Goal: Information Seeking & Learning: Learn about a topic

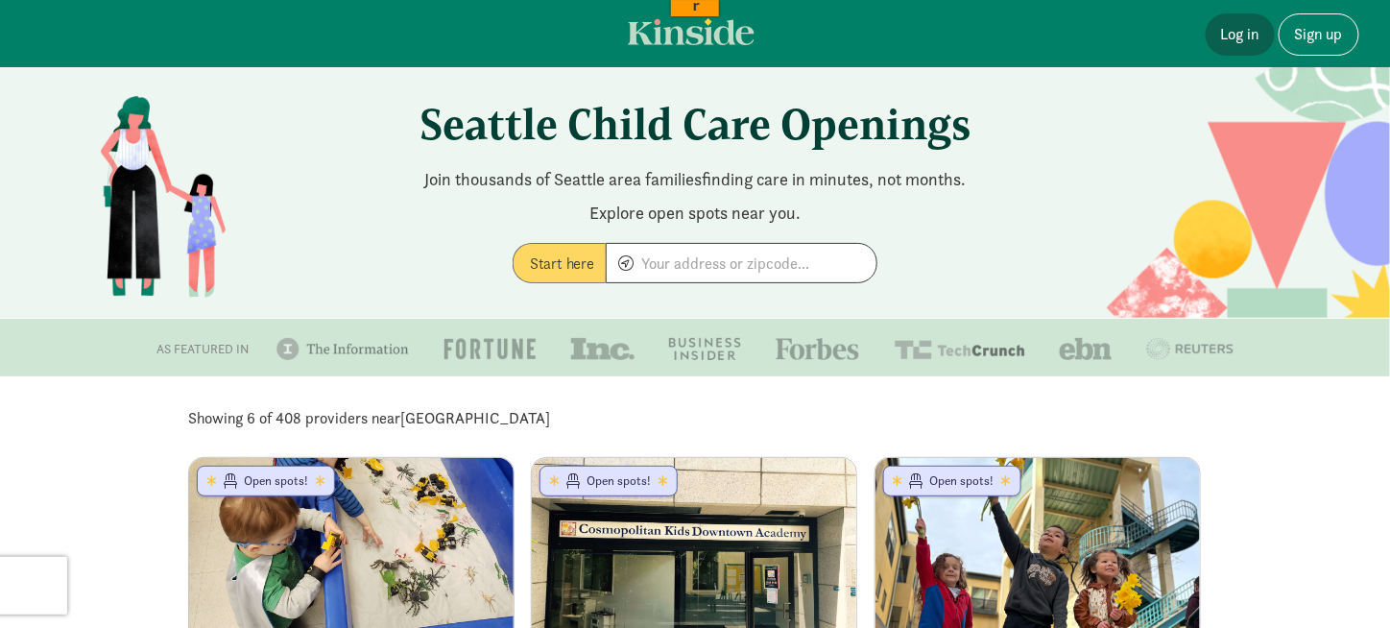
click at [1229, 36] on link "Log in" at bounding box center [1240, 34] width 69 height 42
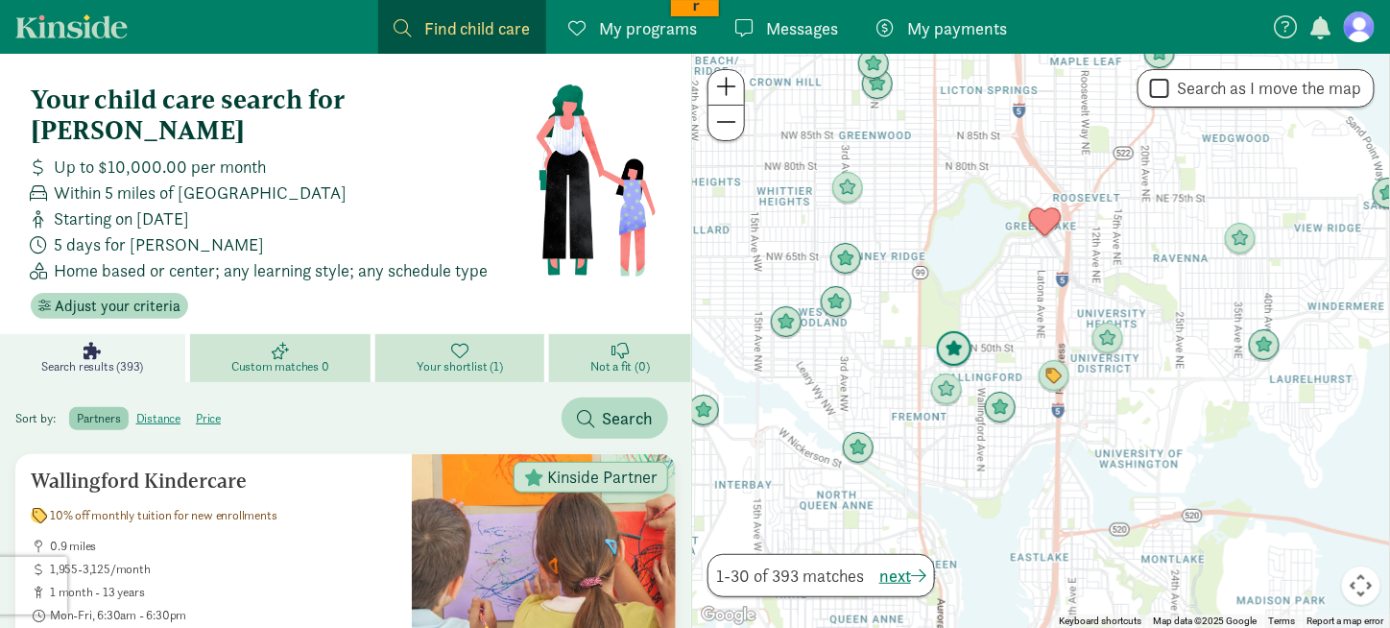
click at [955, 345] on img "Click to see details" at bounding box center [954, 349] width 36 height 36
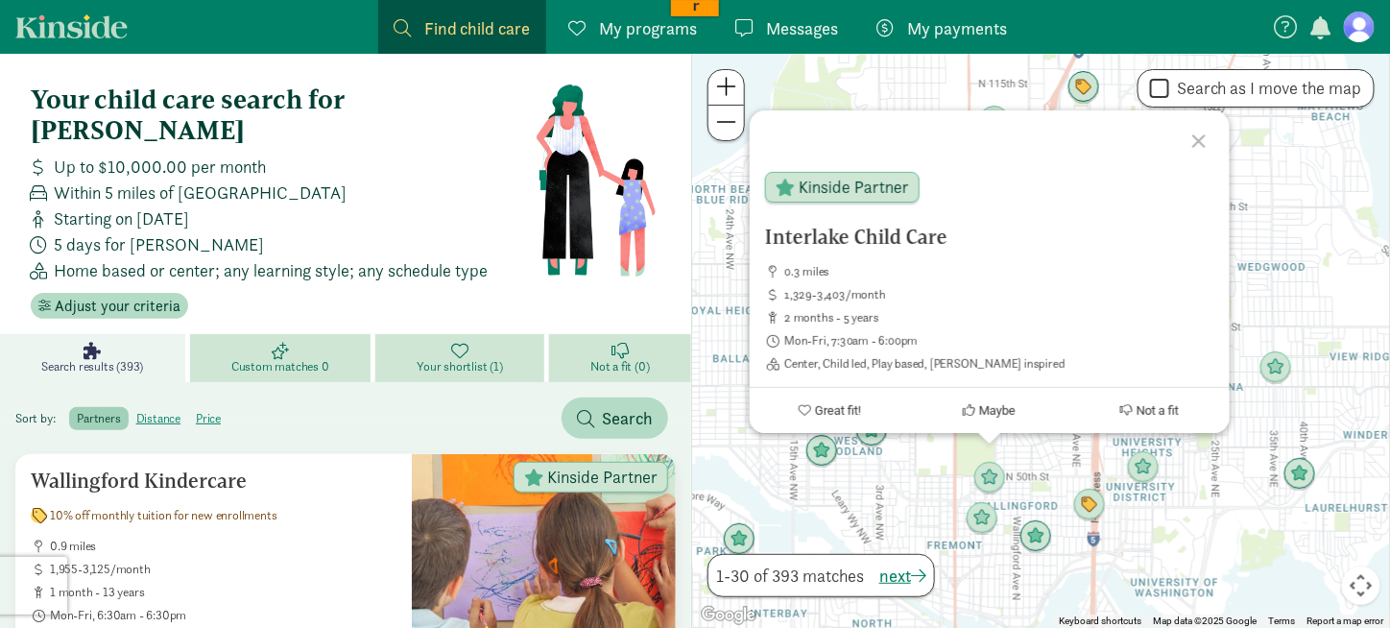
click at [1201, 147] on div at bounding box center [1202, 138] width 56 height 56
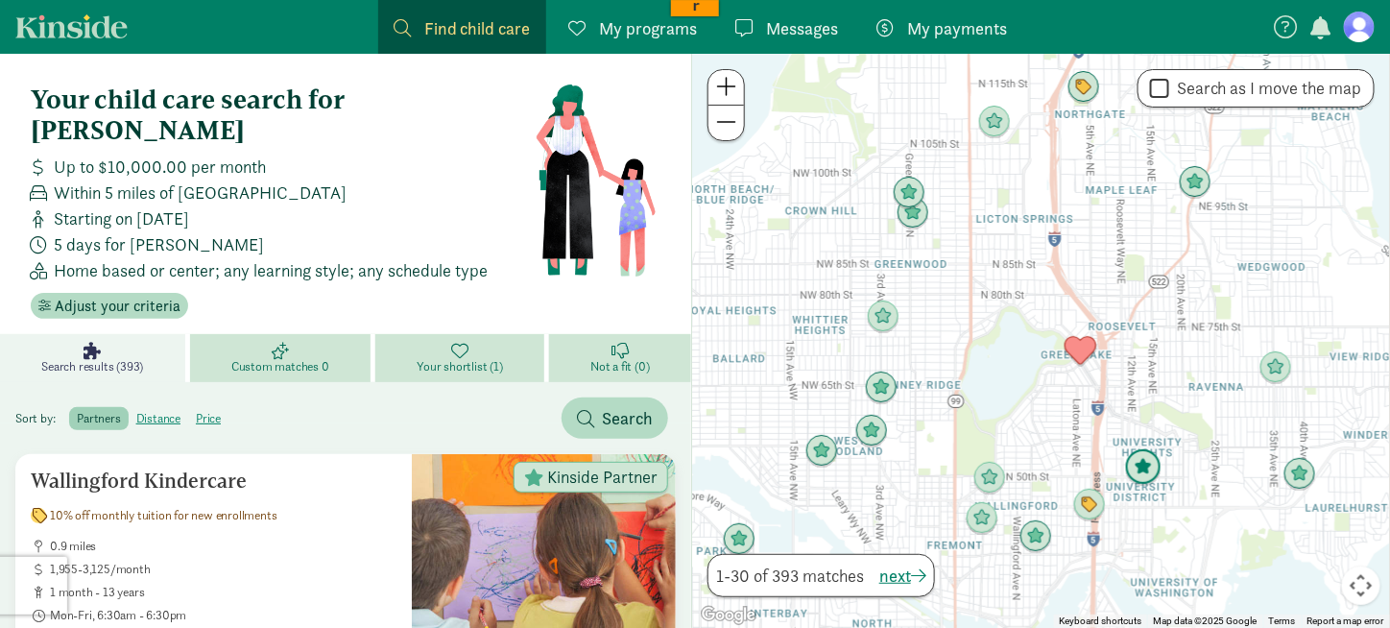
click at [1143, 461] on img "Click to see details" at bounding box center [1143, 467] width 36 height 36
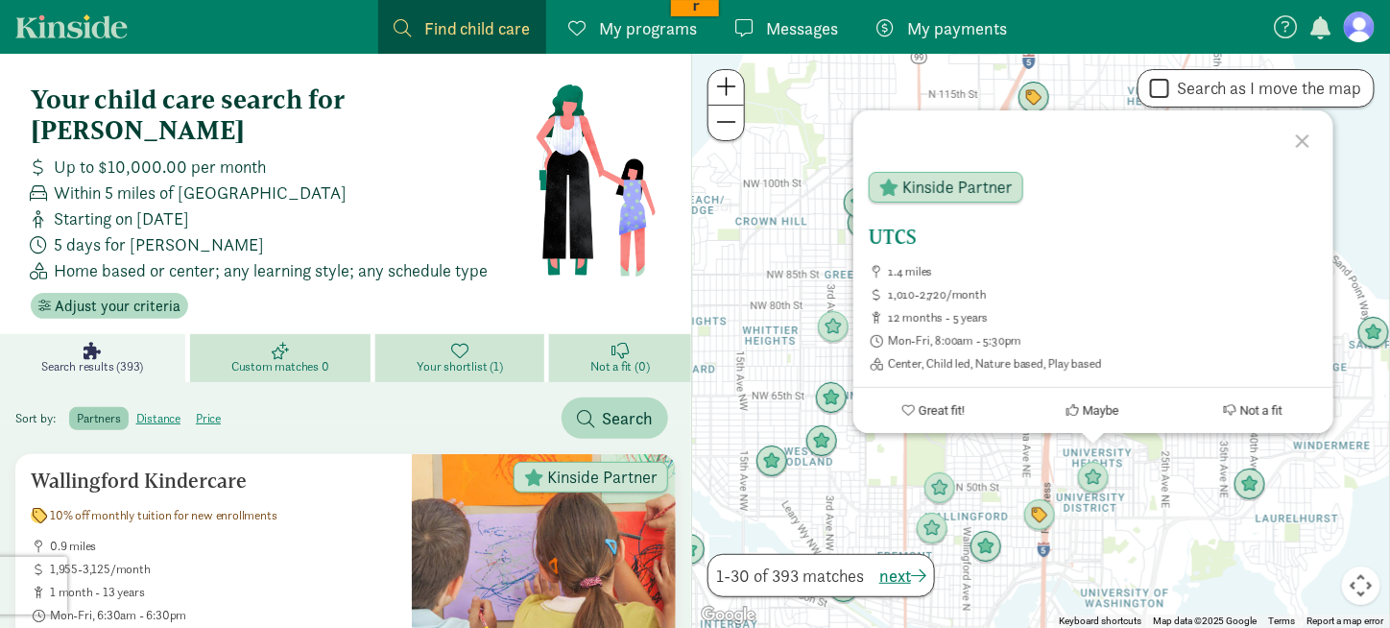
click at [899, 234] on h5 "UTCS" at bounding box center [1093, 237] width 449 height 23
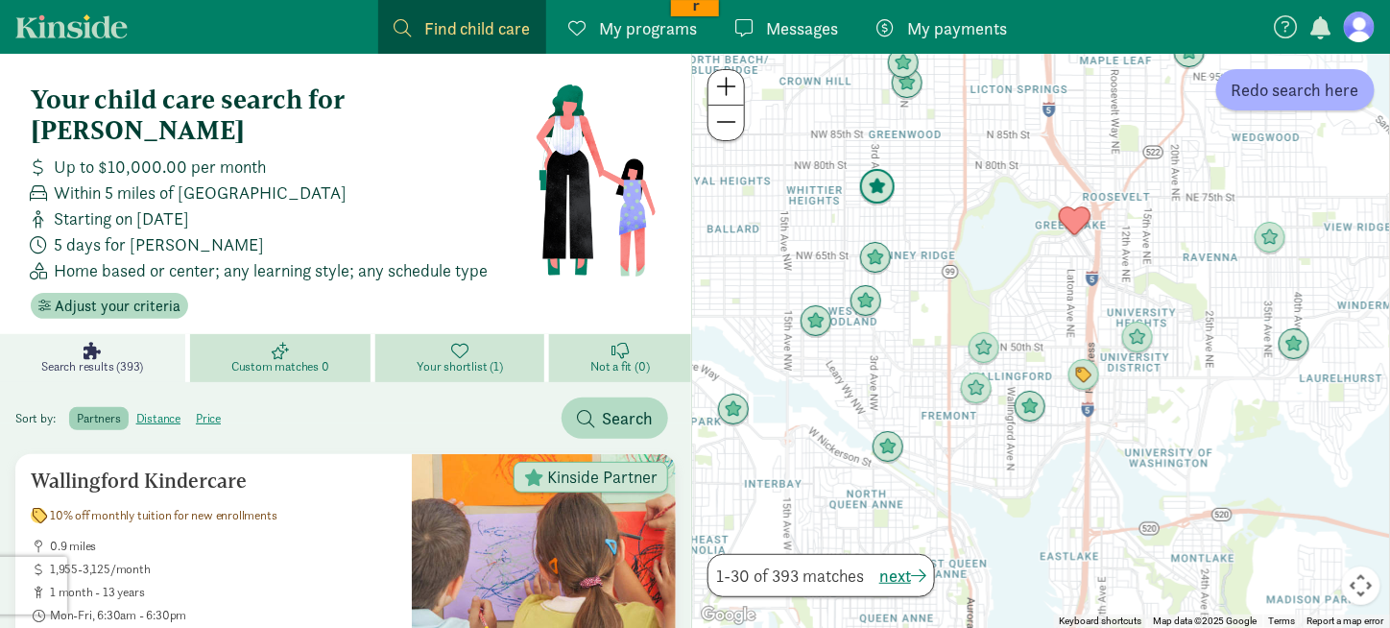
click at [877, 192] on img "Click to see details" at bounding box center [877, 187] width 36 height 36
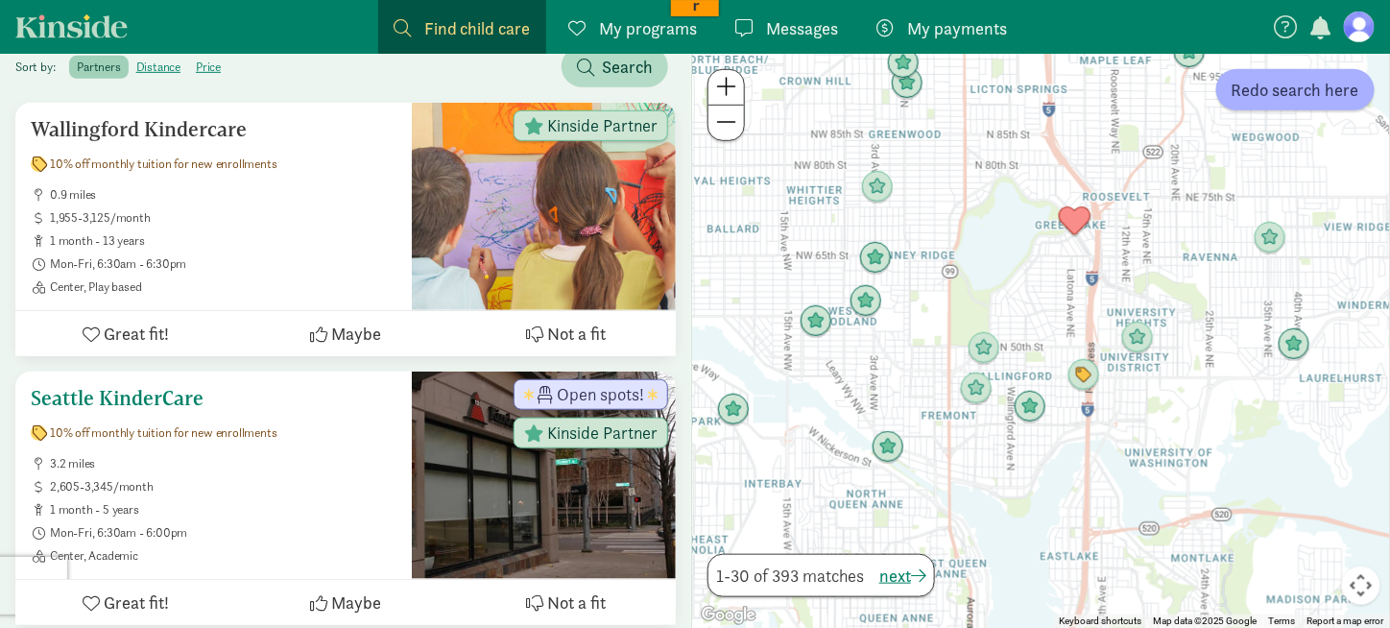
scroll to position [192, 0]
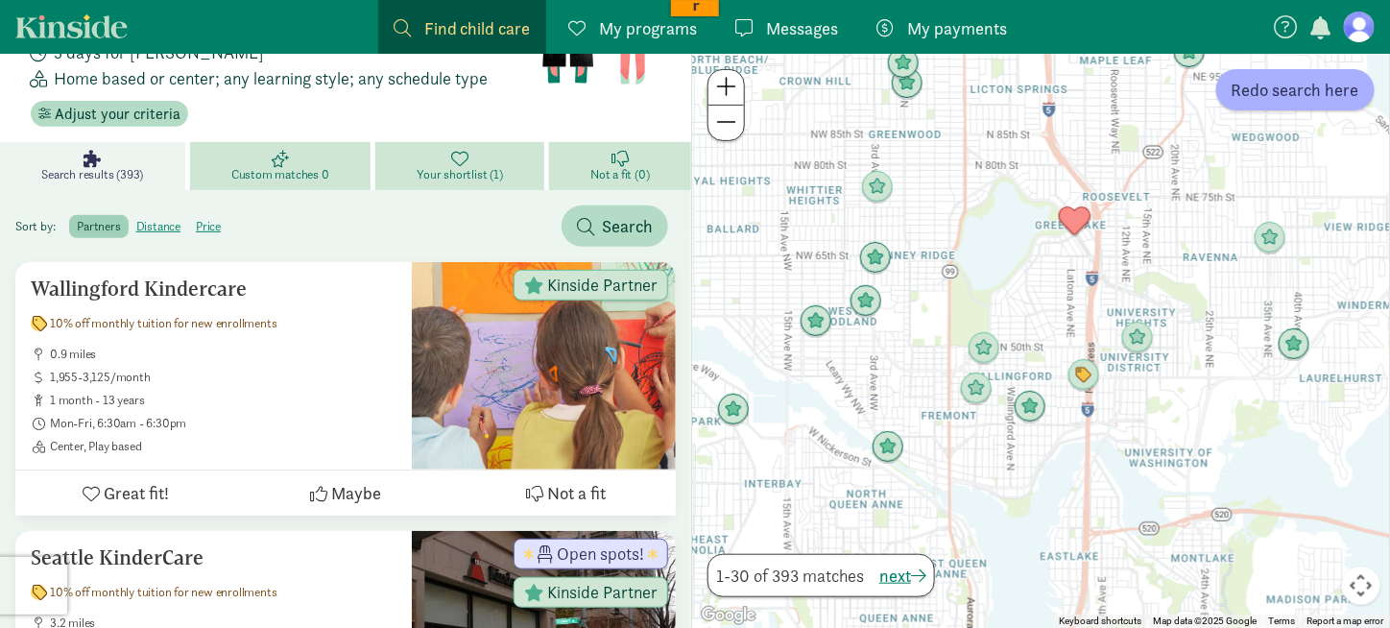
drag, startPoint x: 932, startPoint y: 197, endPoint x: 915, endPoint y: 263, distance: 68.5
click at [915, 263] on div at bounding box center [1041, 341] width 698 height 574
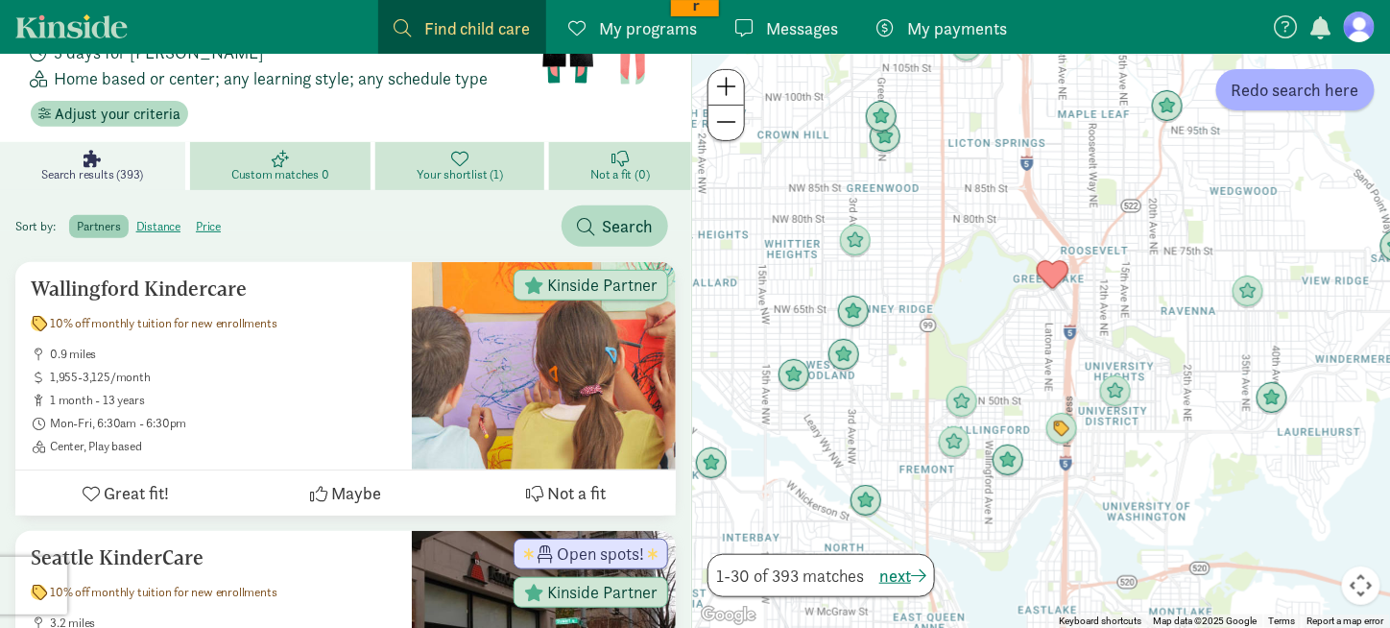
drag, startPoint x: 918, startPoint y: 112, endPoint x: 915, endPoint y: 166, distance: 53.8
click at [888, 181] on div at bounding box center [1041, 341] width 698 height 574
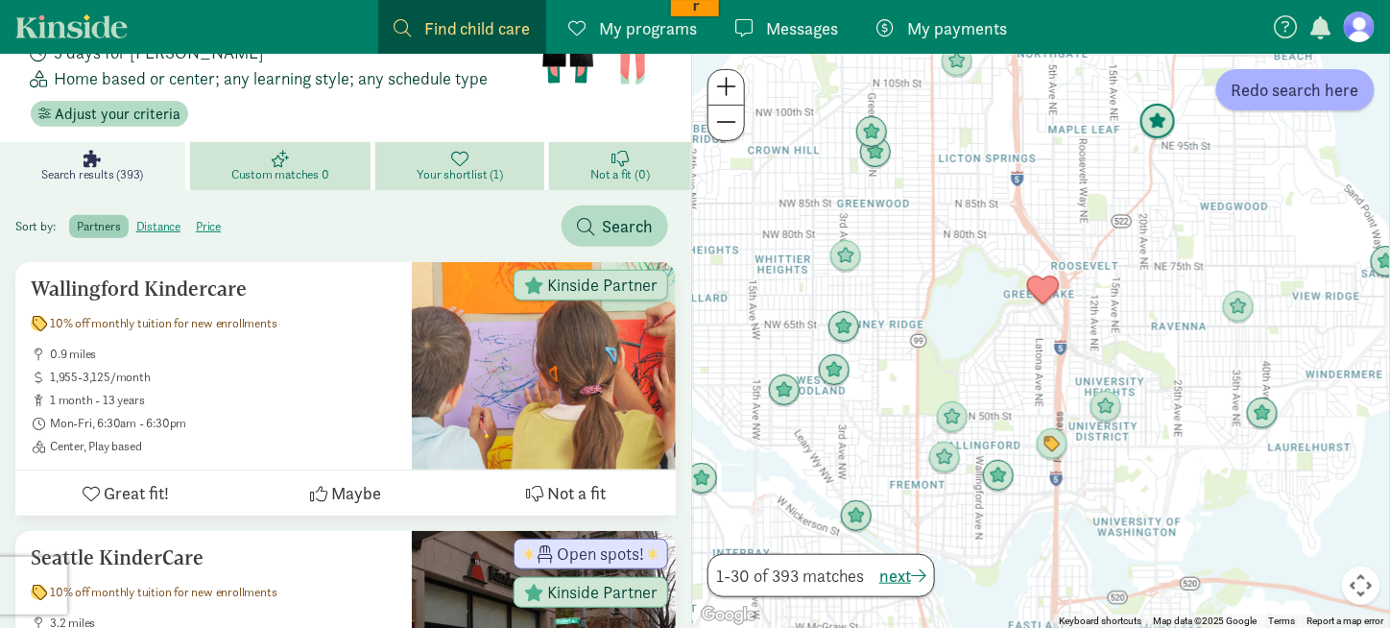
click at [1148, 123] on img "Click to see details" at bounding box center [1158, 122] width 36 height 36
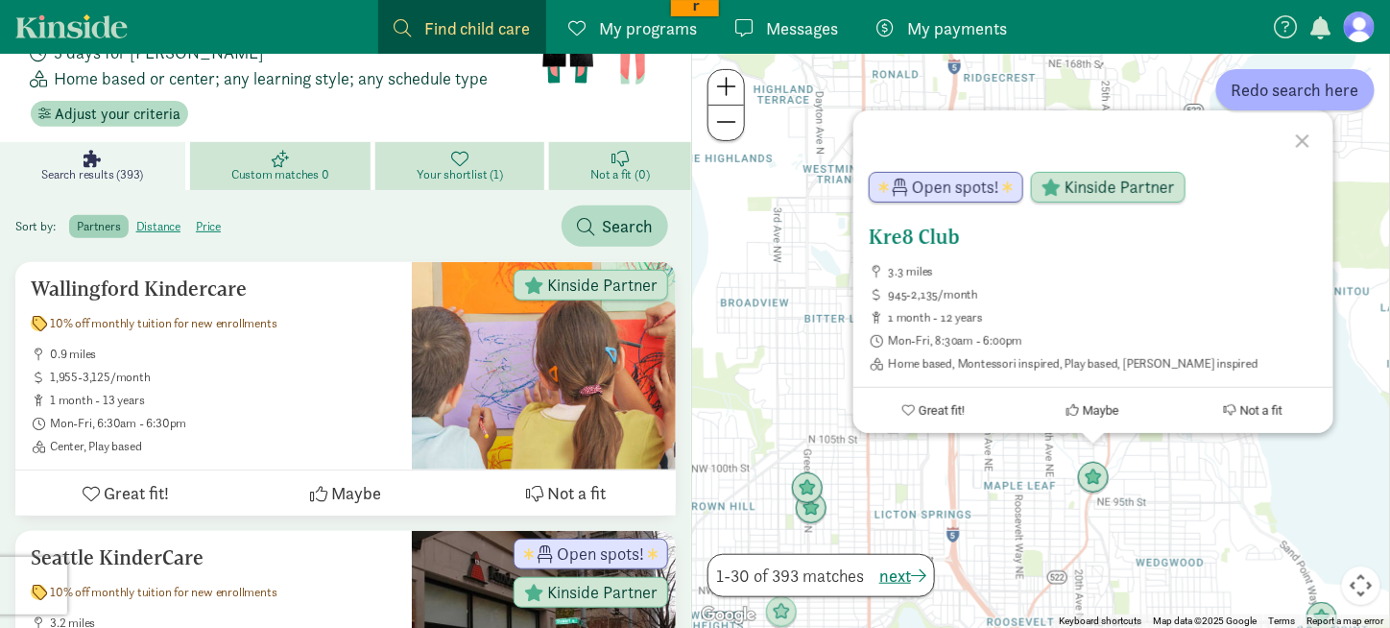
click at [946, 233] on h5 "Kre8 Club" at bounding box center [1093, 237] width 449 height 23
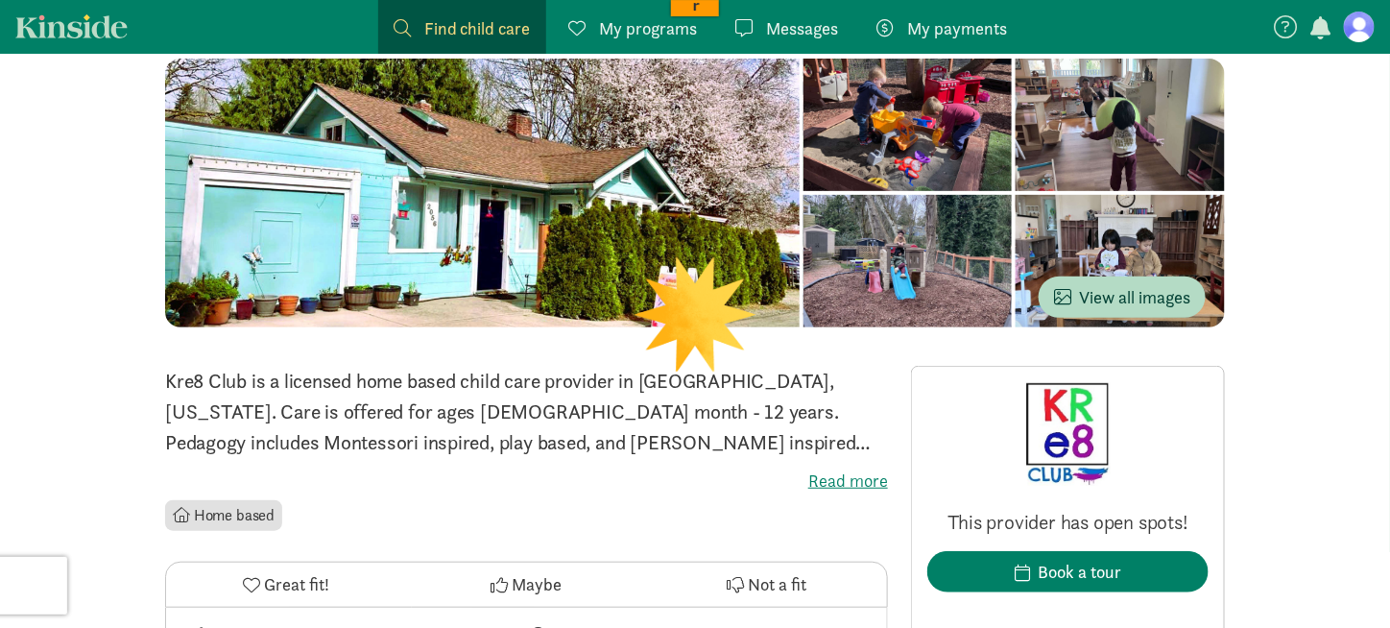
scroll to position [192, 0]
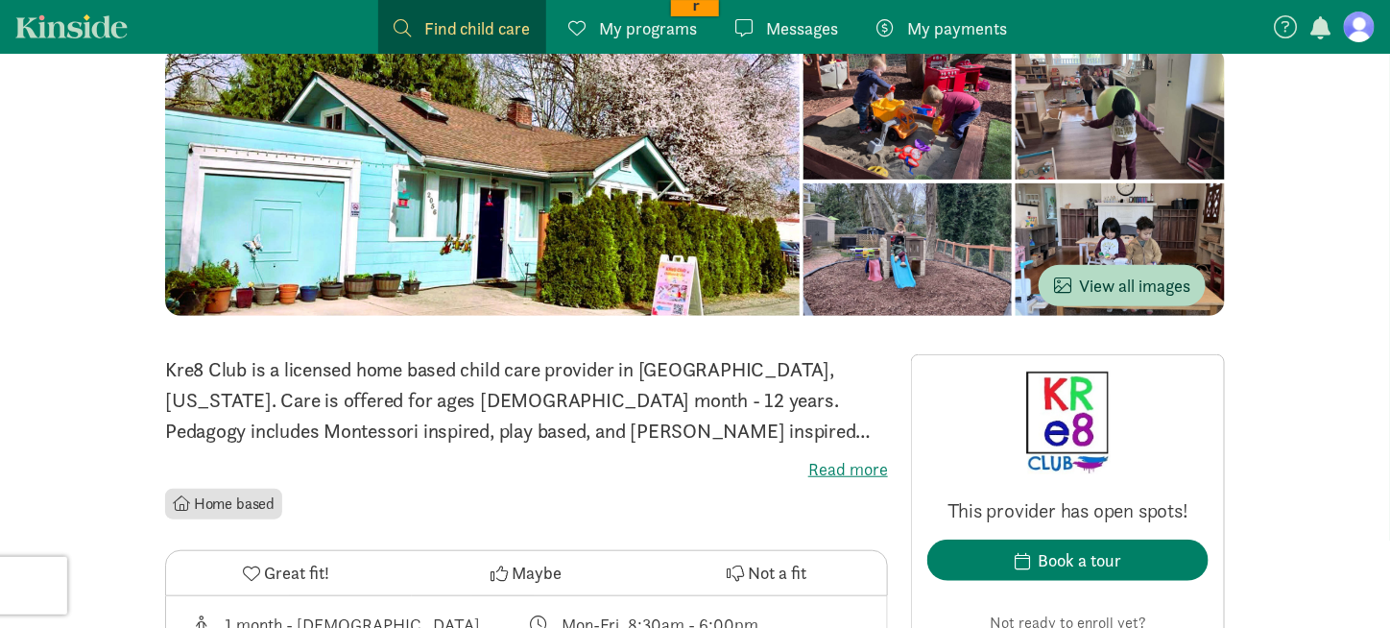
click at [843, 471] on label "Read more" at bounding box center [526, 469] width 723 height 23
click at [0, 0] on input "Read more" at bounding box center [0, 0] width 0 height 0
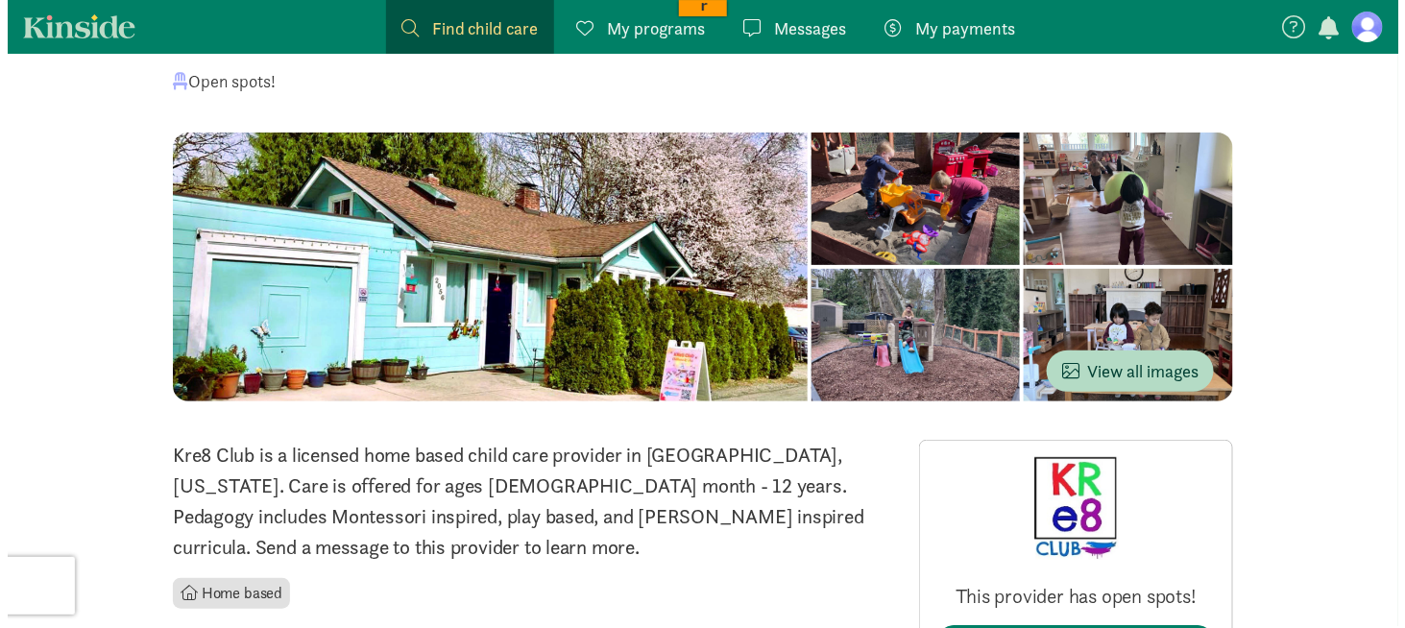
scroll to position [96, 0]
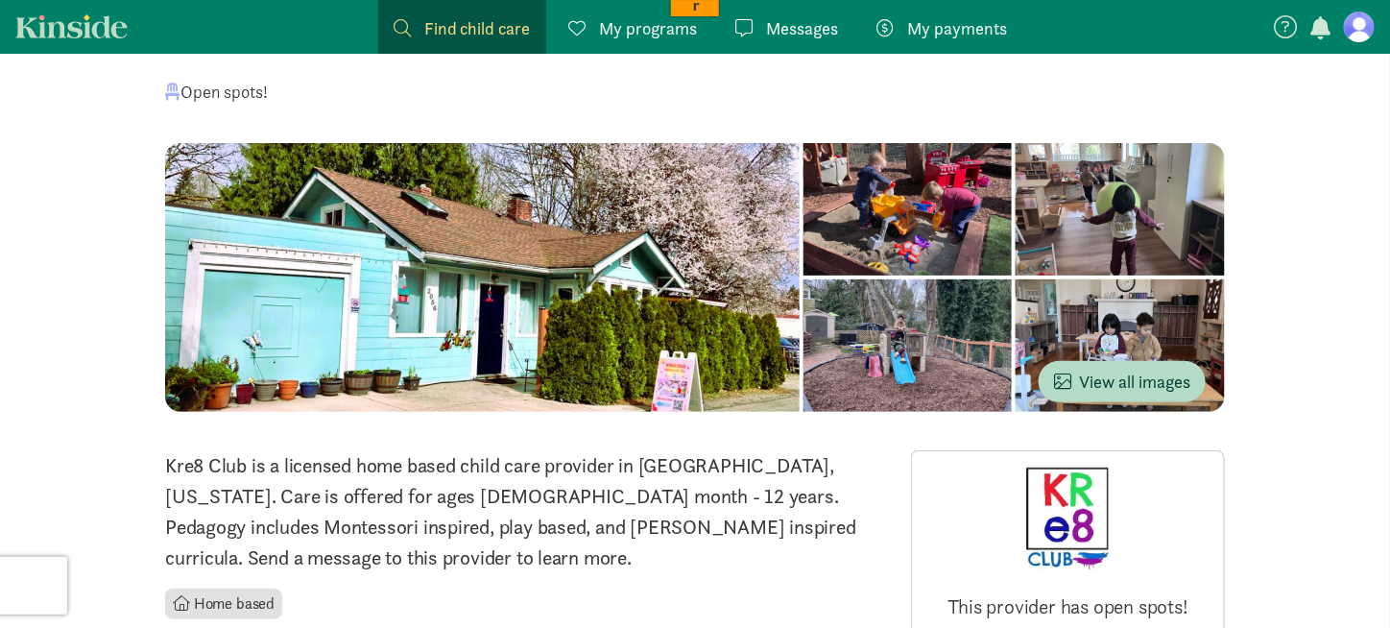
click at [1016, 211] on div at bounding box center [1120, 209] width 209 height 132
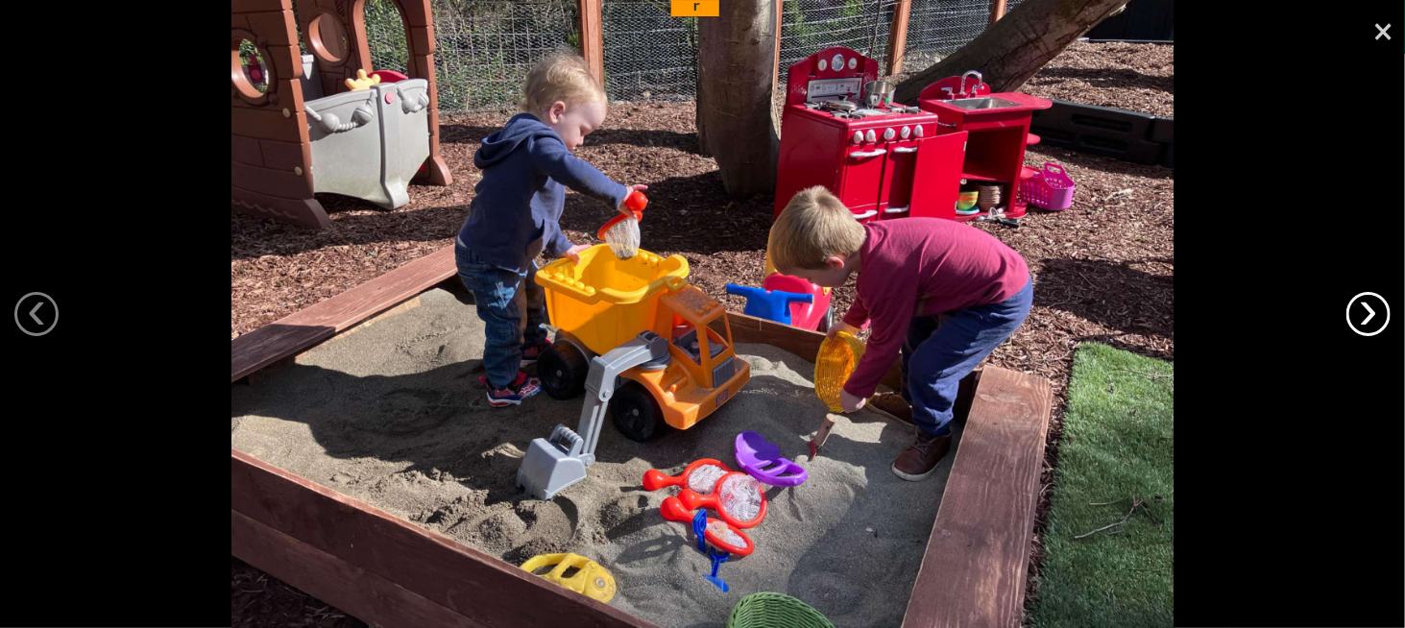
click at [1361, 310] on link "›" at bounding box center [1368, 314] width 44 height 44
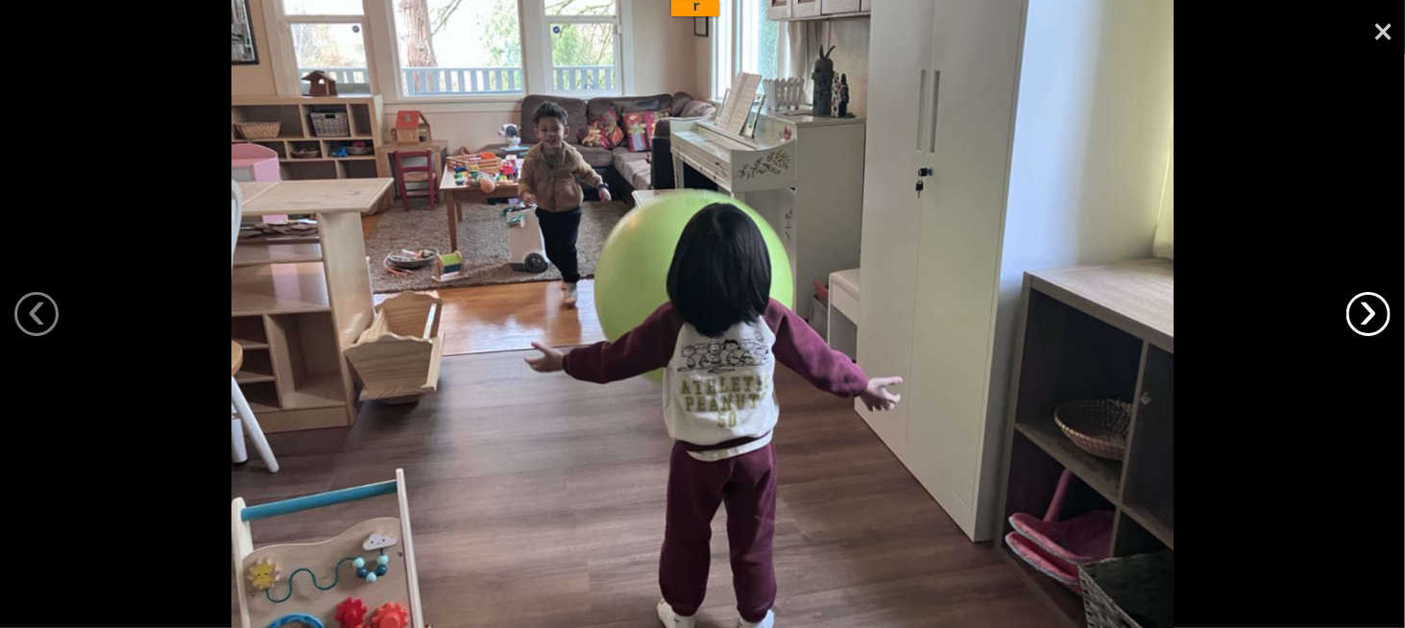
click at [1358, 311] on link "›" at bounding box center [1368, 314] width 44 height 44
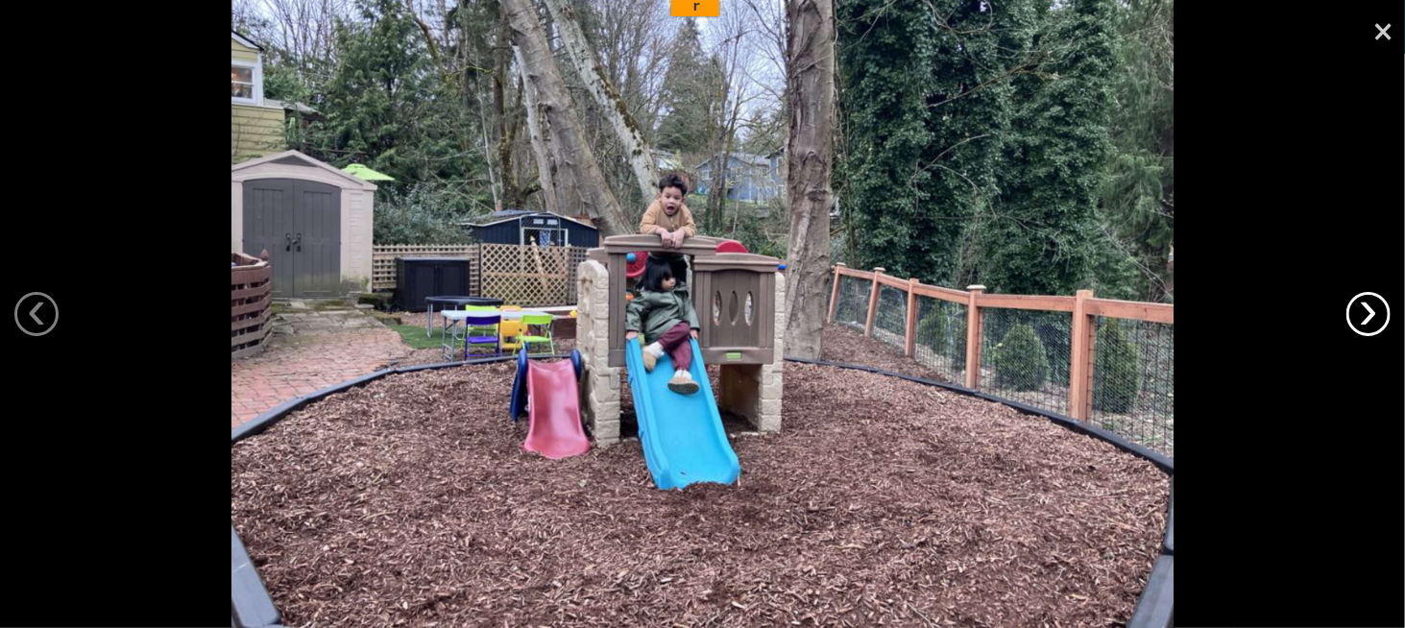
click at [1358, 311] on link "›" at bounding box center [1368, 314] width 44 height 44
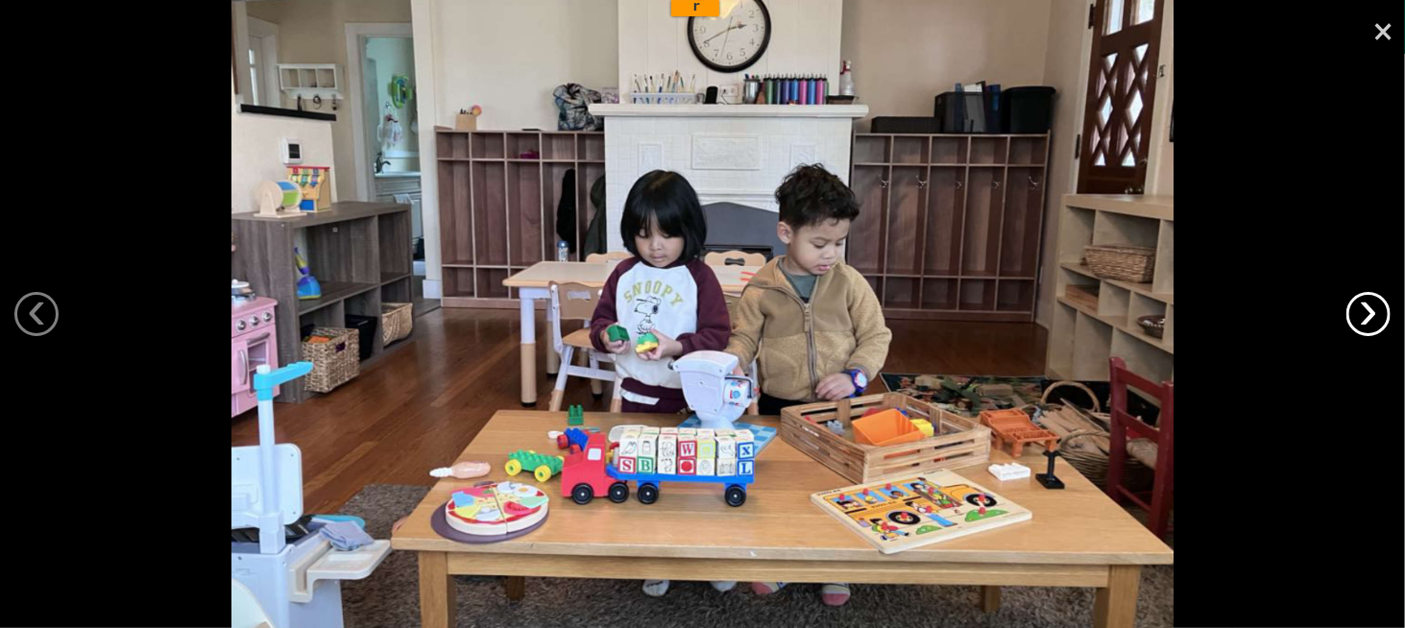
click at [1358, 311] on link "›" at bounding box center [1368, 314] width 44 height 44
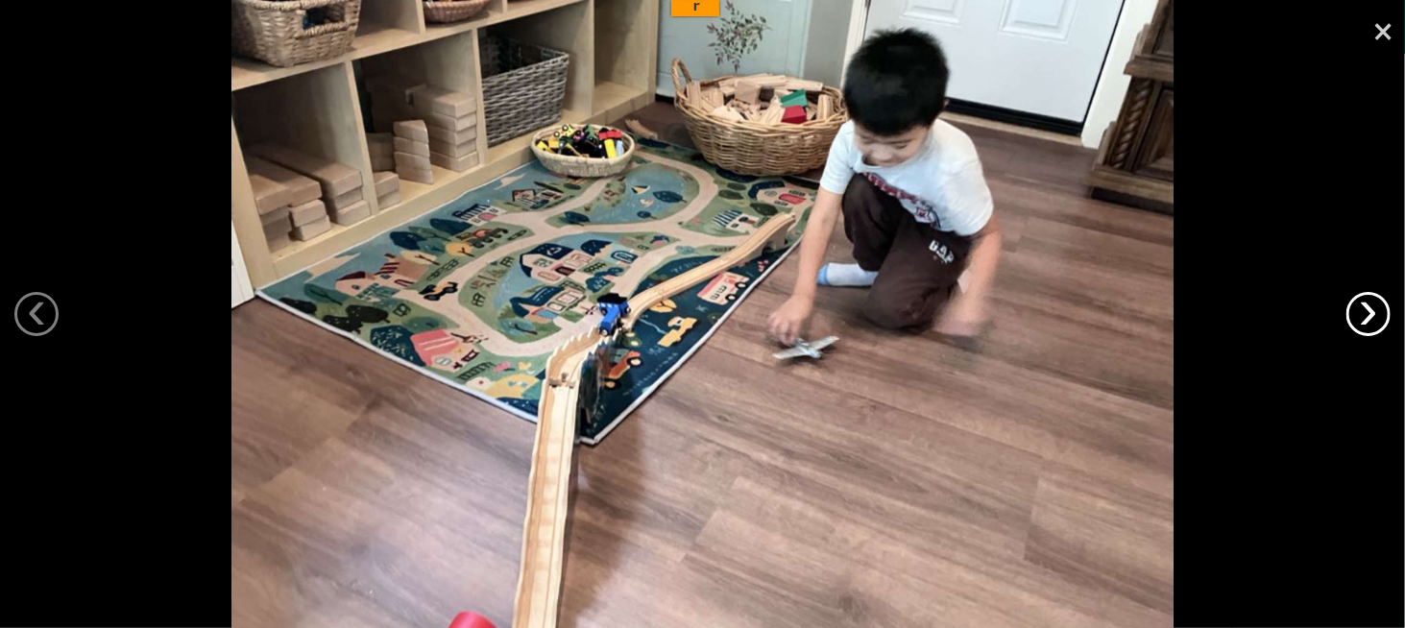
click at [1358, 311] on link "›" at bounding box center [1368, 314] width 44 height 44
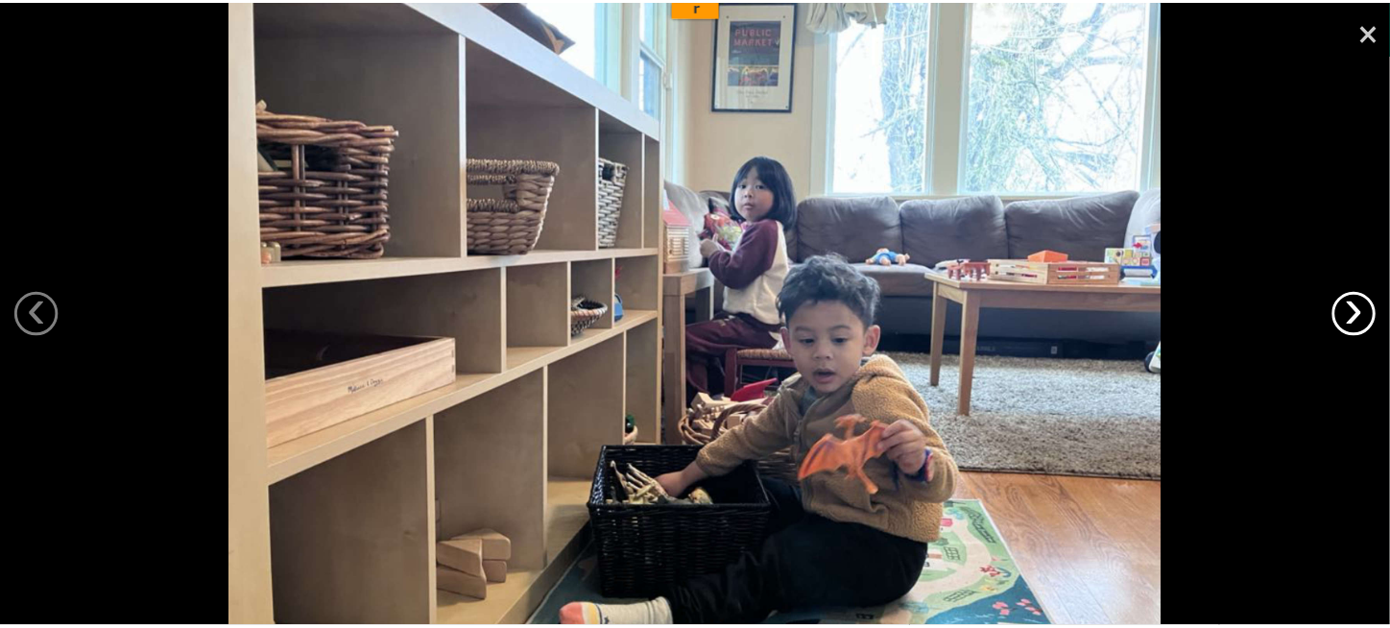
scroll to position [0, 0]
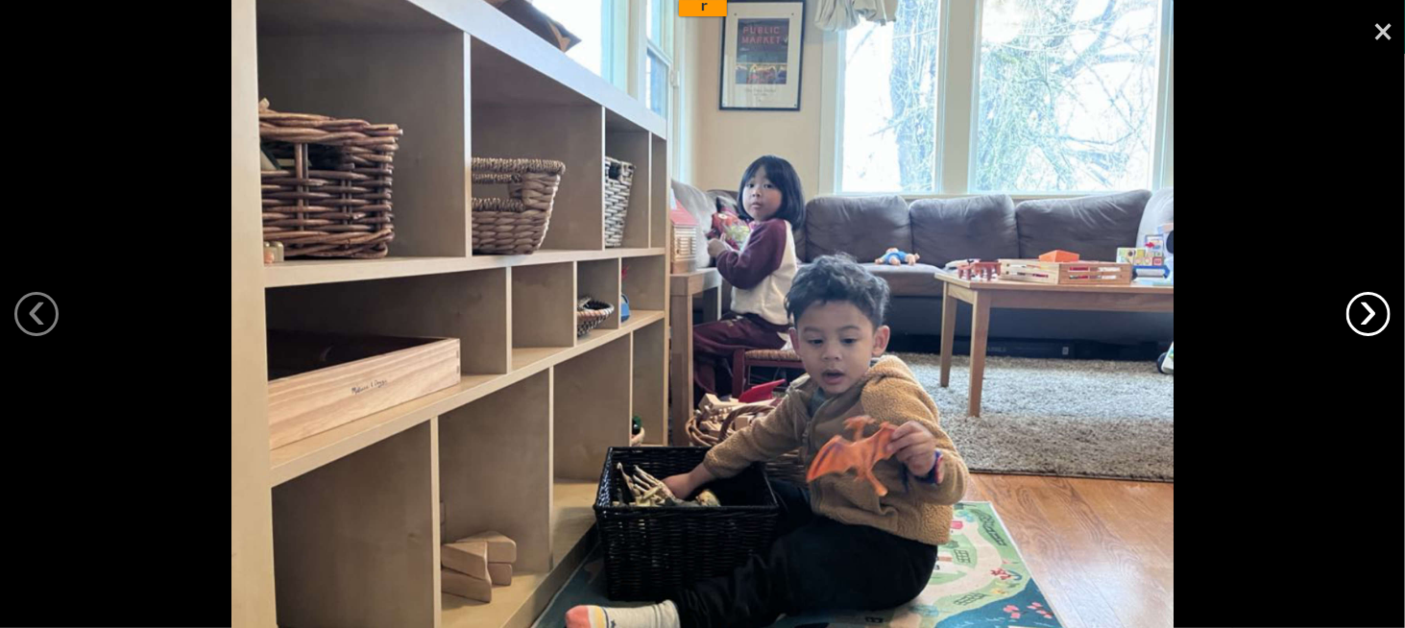
click at [1356, 310] on link "›" at bounding box center [1368, 314] width 44 height 44
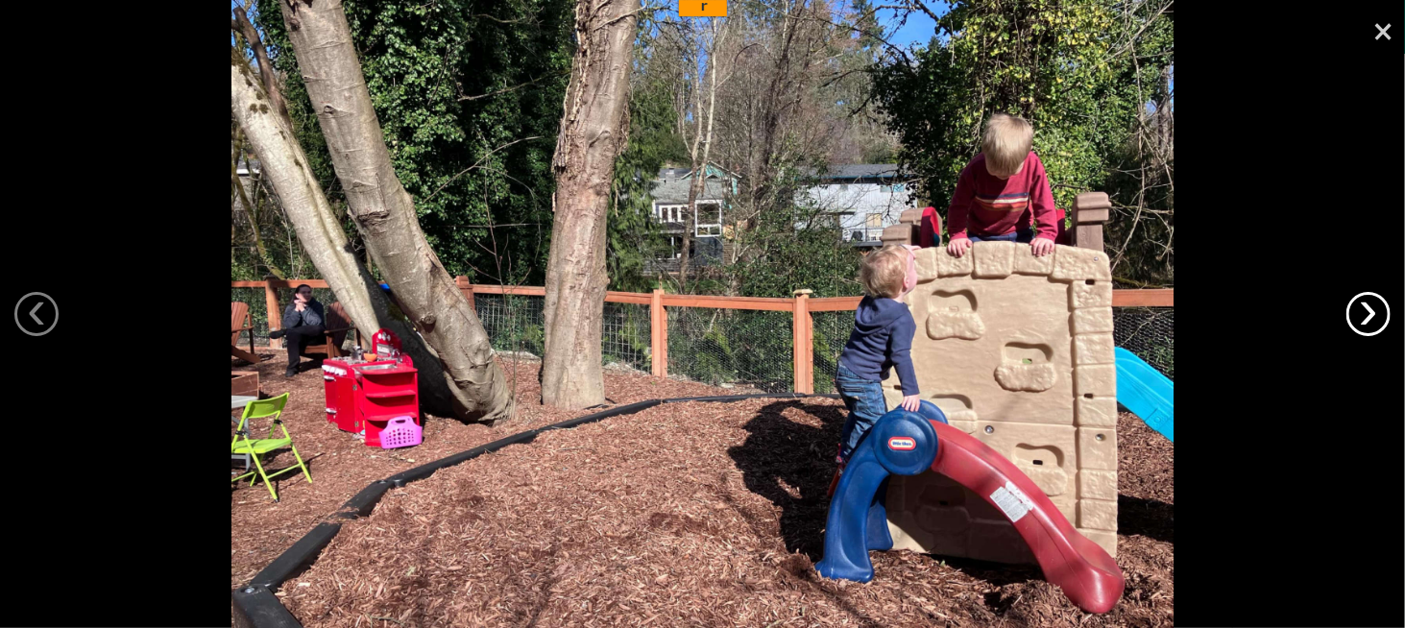
click at [1356, 310] on link "›" at bounding box center [1368, 314] width 44 height 44
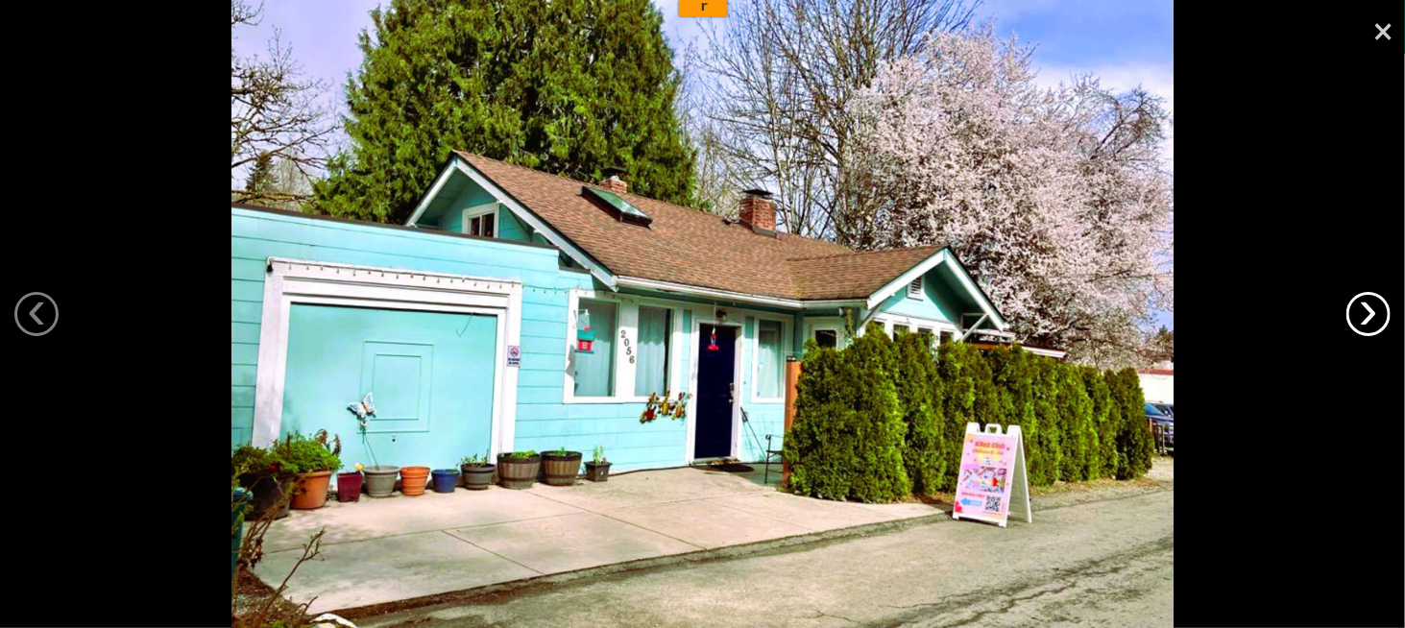
click at [1354, 313] on link "›" at bounding box center [1368, 314] width 44 height 44
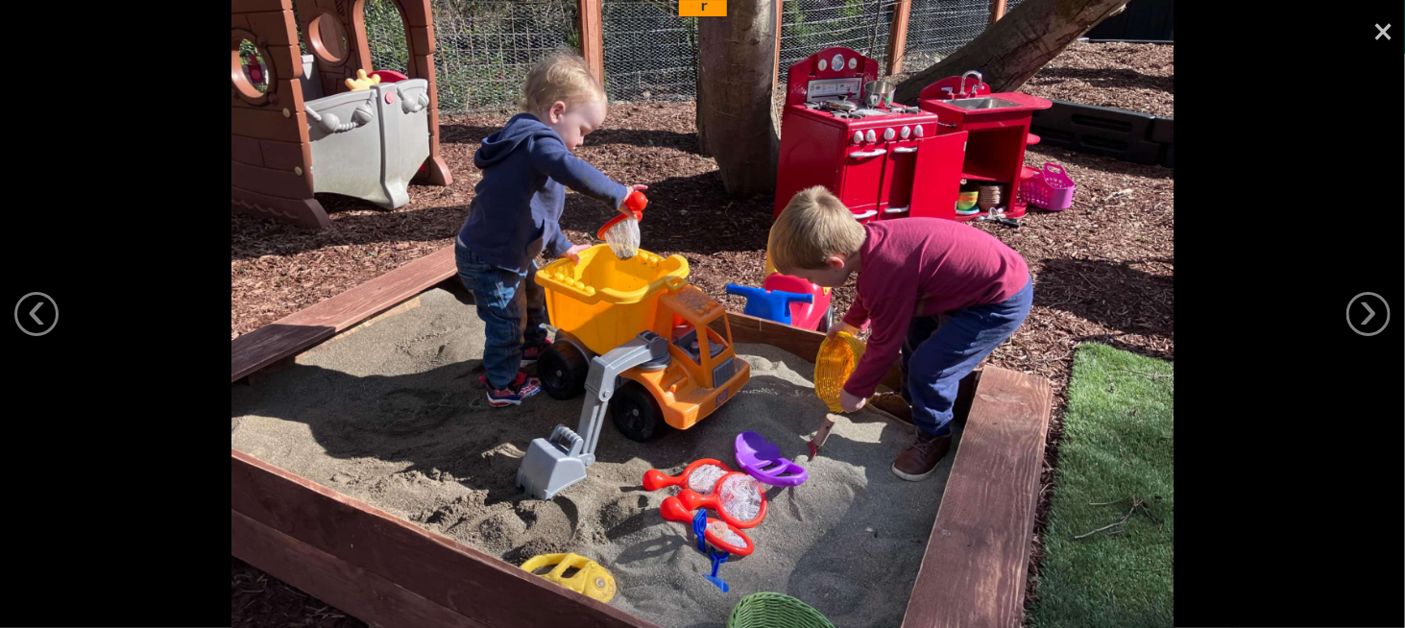
click at [1388, 31] on link "×" at bounding box center [1382, 29] width 44 height 58
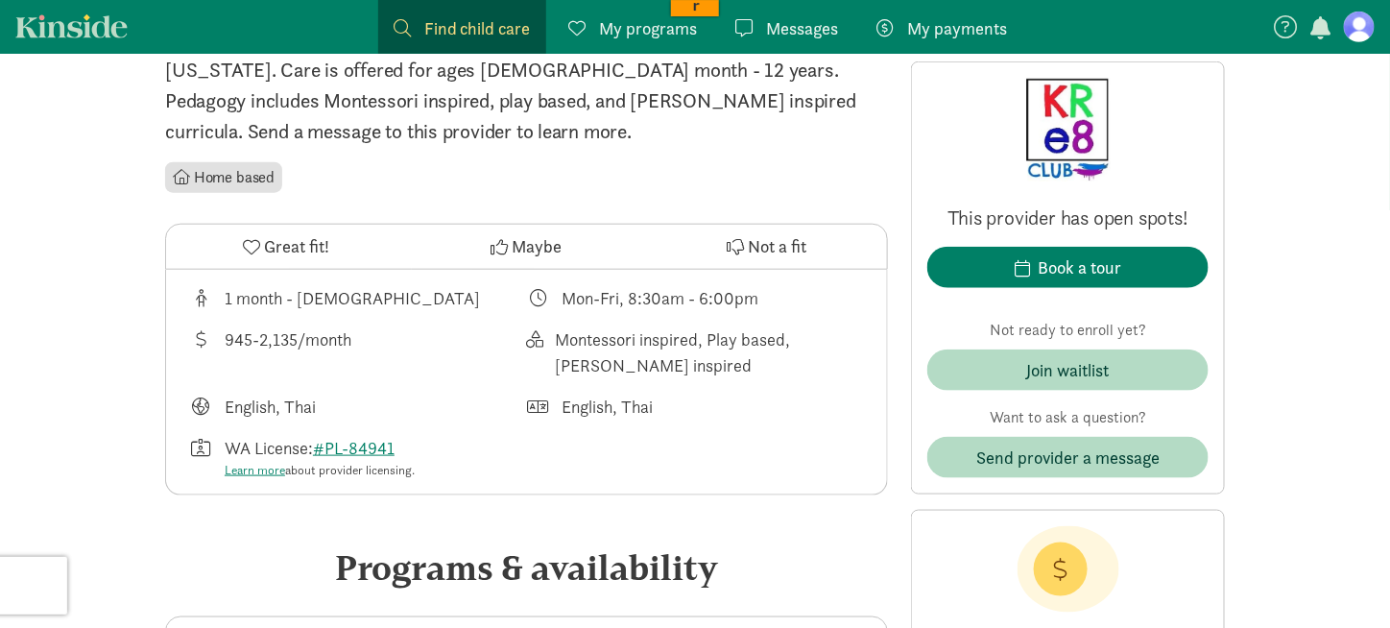
scroll to position [576, 0]
